Goal: Task Accomplishment & Management: Complete application form

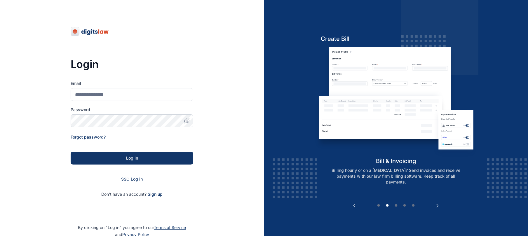
click at [283, 145] on div "Previous Client List client management Skip the traffic and afternoon client-br…" at bounding box center [396, 118] width 264 height 236
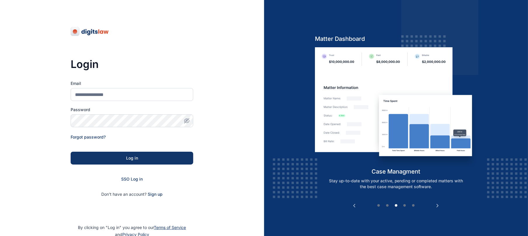
click at [283, 145] on div "Previous Client List client management Skip the traffic and afternoon client-br…" at bounding box center [396, 118] width 264 height 236
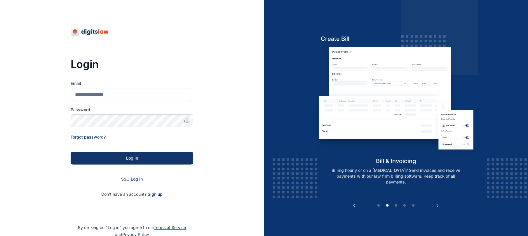
click at [283, 145] on div "Previous Client List client management Skip the traffic and afternoon client-br…" at bounding box center [396, 118] width 264 height 236
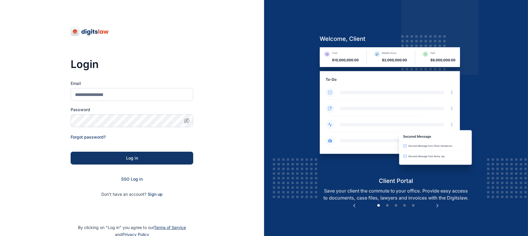
click at [283, 145] on div "Previous Client List client management Skip the traffic and afternoon client-br…" at bounding box center [396, 118] width 264 height 236
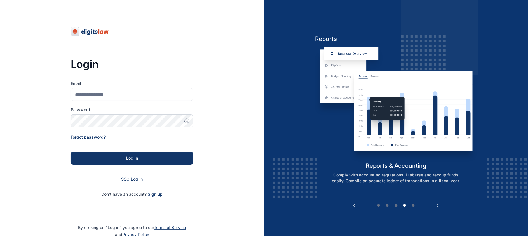
click at [276, 153] on div "Previous Client List client management Skip the traffic and afternoon client-br…" at bounding box center [396, 118] width 264 height 236
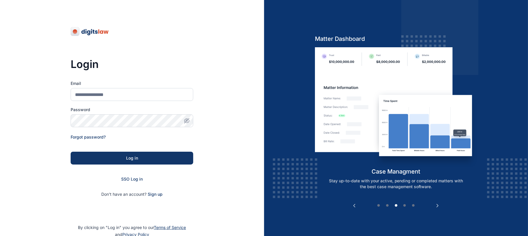
click at [276, 153] on div "Previous Client List client management Skip the traffic and afternoon client-br…" at bounding box center [396, 118] width 264 height 236
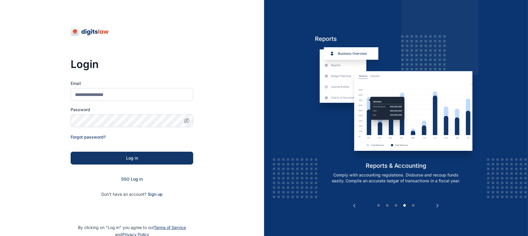
click at [276, 153] on div "Previous Client List client management Skip the traffic and afternoon client-br…" at bounding box center [396, 118] width 264 height 236
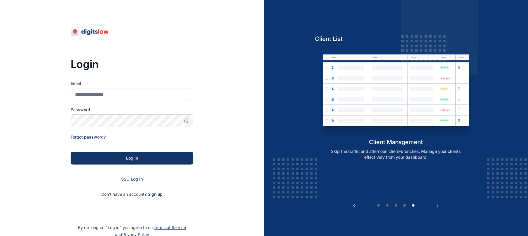
click at [276, 153] on div "Previous Client List client management Skip the traffic and afternoon client-br…" at bounding box center [396, 118] width 264 height 236
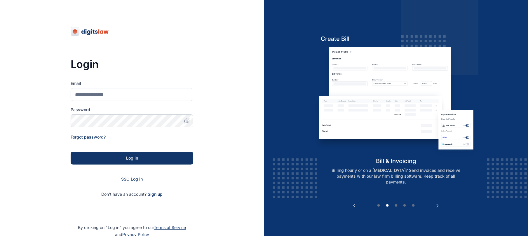
click at [276, 153] on div "Previous Client List client management Skip the traffic and afternoon client-br…" at bounding box center [396, 118] width 264 height 236
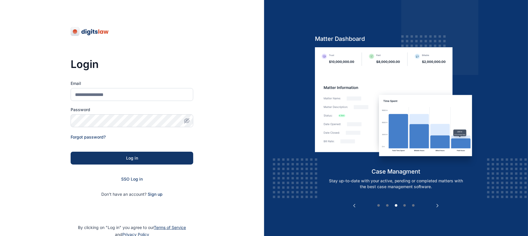
click at [276, 153] on div "Previous Client List client management Skip the traffic and afternoon client-br…" at bounding box center [396, 118] width 264 height 236
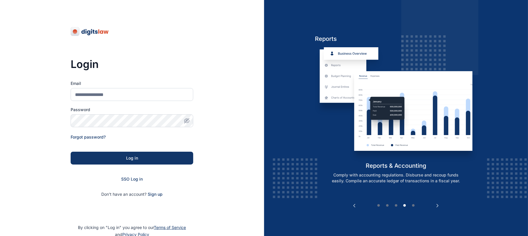
click at [276, 153] on div "Previous Client List client management Skip the traffic and afternoon client-br…" at bounding box center [396, 118] width 264 height 236
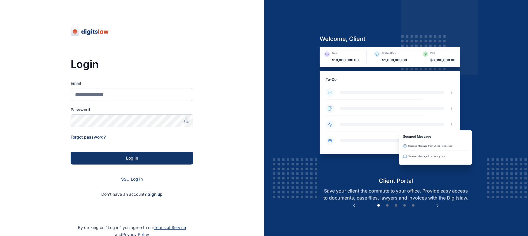
click at [276, 153] on div "Previous Client List client management Skip the traffic and afternoon client-br…" at bounding box center [396, 118] width 264 height 236
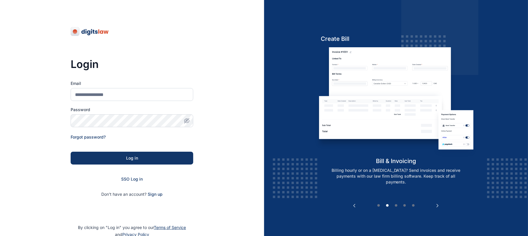
click at [276, 153] on div "Previous Client List client management Skip the traffic and afternoon client-br…" at bounding box center [396, 118] width 264 height 236
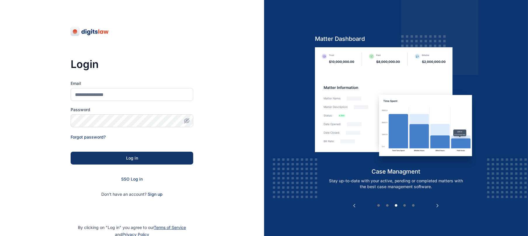
click at [276, 153] on div "Previous Client List client management Skip the traffic and afternoon client-br…" at bounding box center [396, 118] width 264 height 236
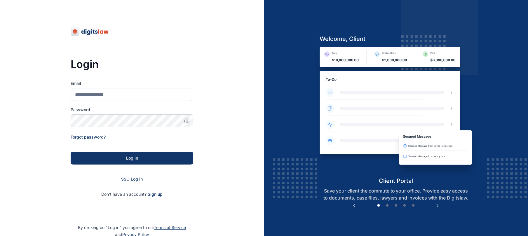
click at [276, 153] on div "Previous Client List client management Skip the traffic and afternoon client-br…" at bounding box center [396, 118] width 264 height 236
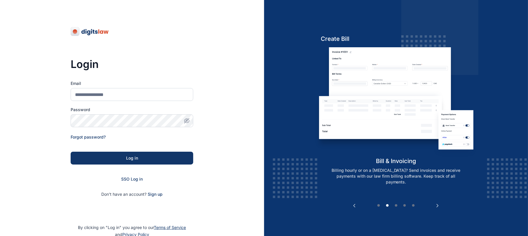
click at [276, 153] on div "Previous Client List client management Skip the traffic and afternoon client-br…" at bounding box center [396, 118] width 264 height 236
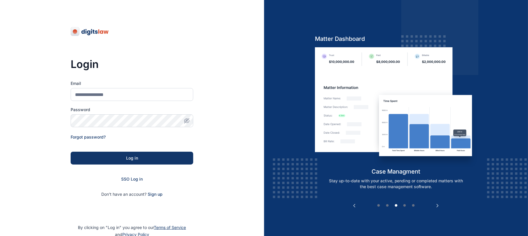
click at [276, 153] on div "Previous Client List client management Skip the traffic and afternoon client-br…" at bounding box center [396, 118] width 264 height 236
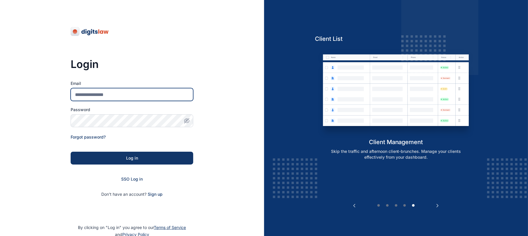
click at [158, 92] on input "Email" at bounding box center [132, 94] width 123 height 13
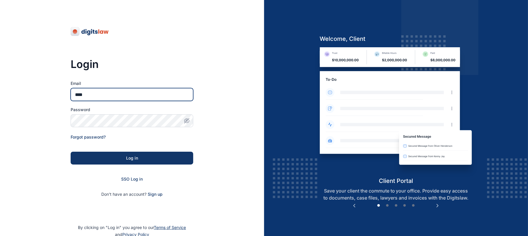
type input "****"
